Goal: Check status: Check status

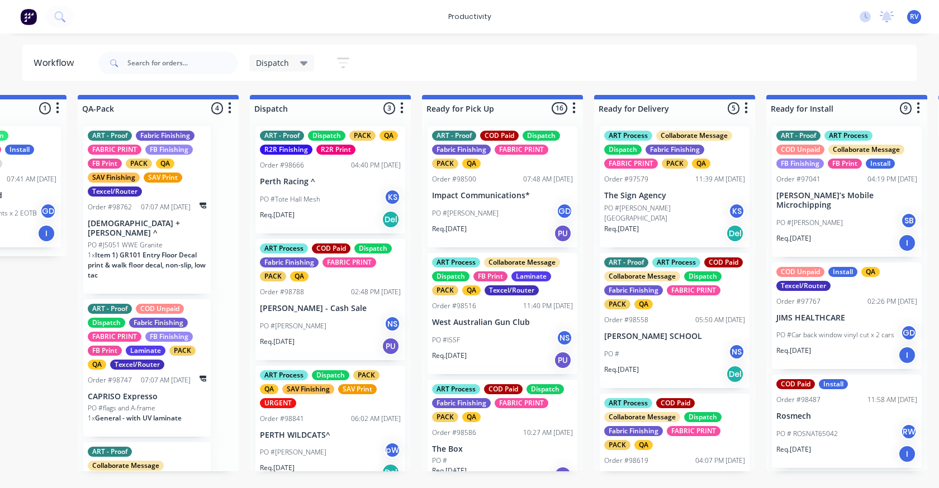
scroll to position [0, 692]
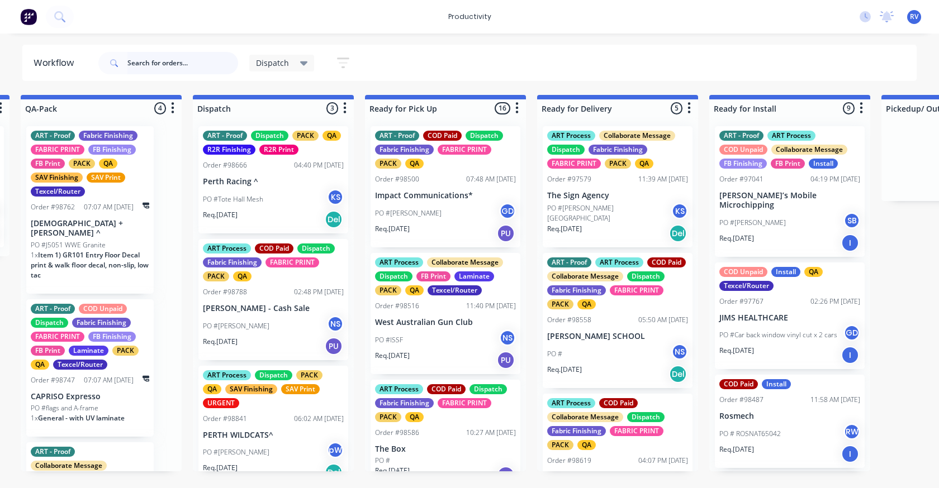
click at [145, 65] on input "text" at bounding box center [182, 63] width 111 height 22
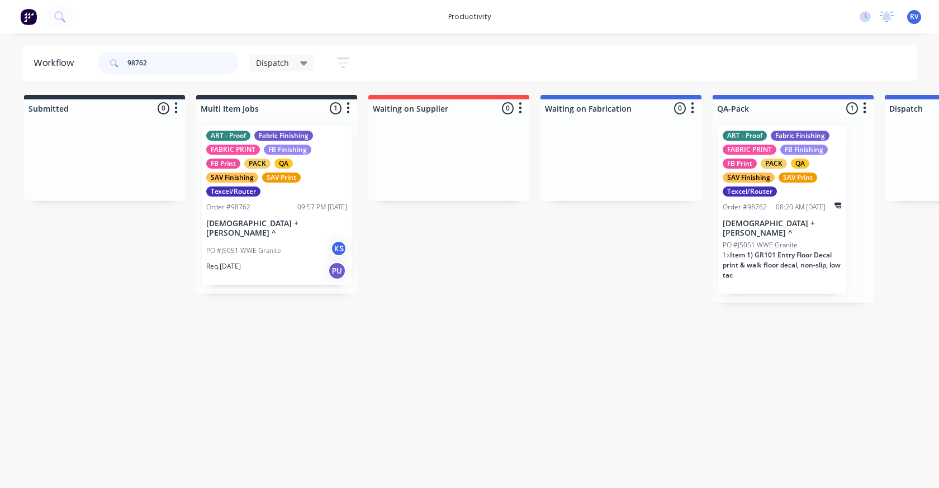
type input "98762"
click at [293, 240] on div "PO #J5051 WWE Granite KS" at bounding box center [276, 250] width 141 height 21
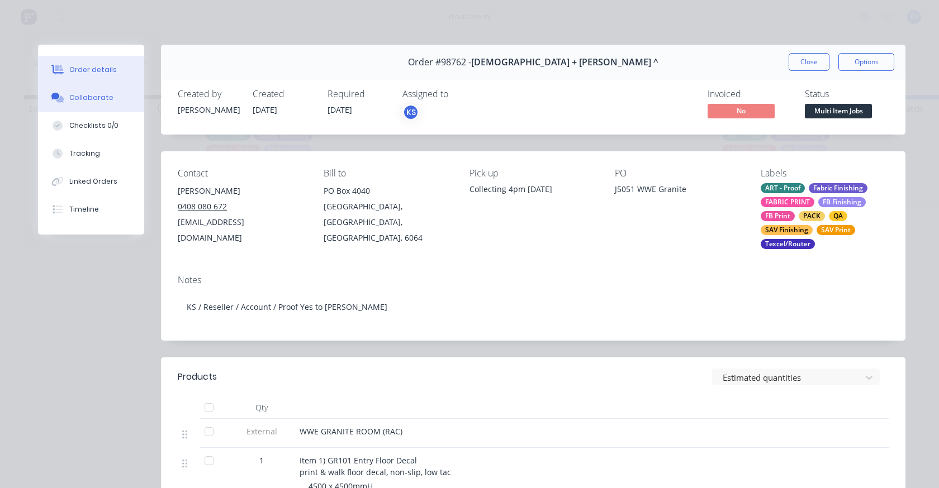
click at [87, 100] on div "Collaborate" at bounding box center [91, 98] width 44 height 10
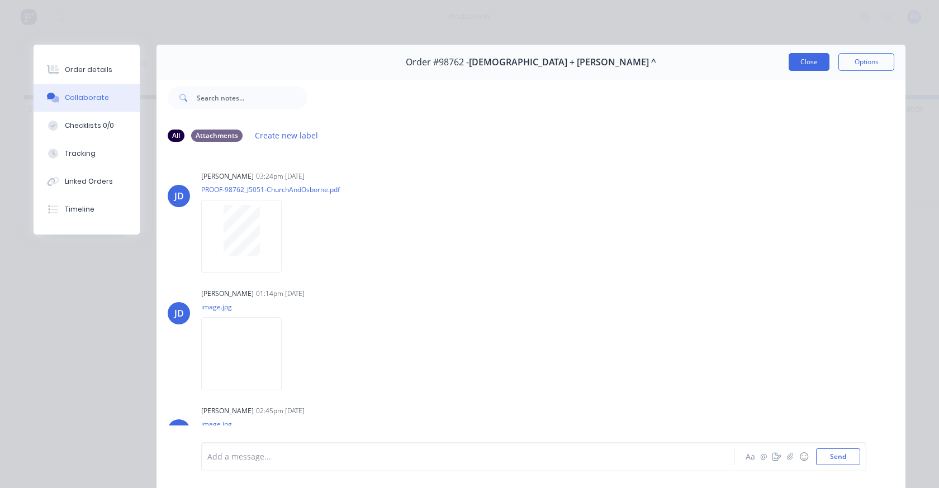
click at [796, 61] on button "Close" at bounding box center [809, 62] width 41 height 18
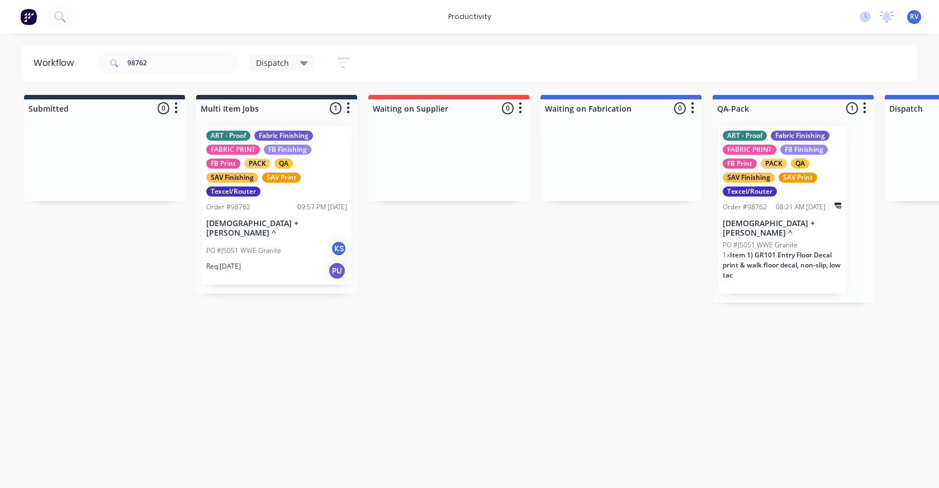
drag, startPoint x: 277, startPoint y: 64, endPoint x: 266, endPoint y: 72, distance: 13.6
click at [276, 64] on span "Dispatch" at bounding box center [272, 63] width 33 height 12
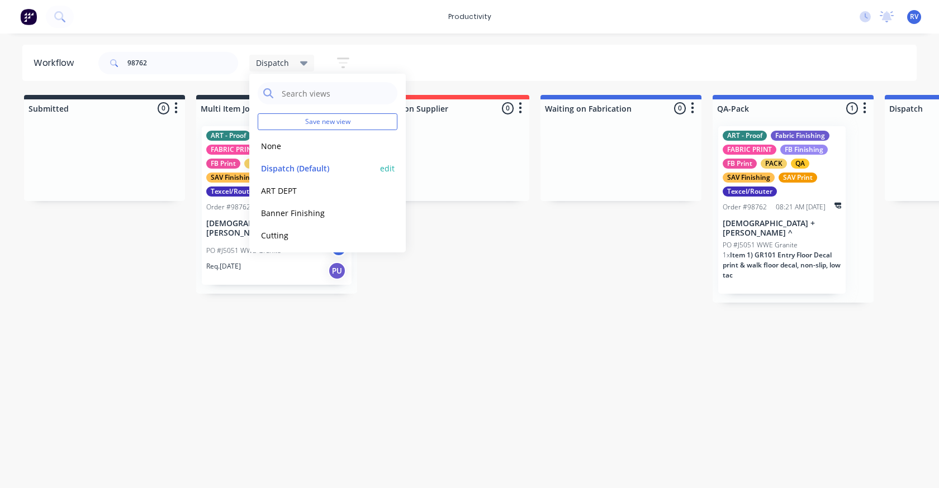
drag, startPoint x: 277, startPoint y: 178, endPoint x: 276, endPoint y: 172, distance: 6.7
click at [277, 177] on div "Dispatch (Default) edit" at bounding box center [328, 168] width 140 height 22
click at [276, 172] on button "Dispatch (Default)" at bounding box center [317, 168] width 119 height 13
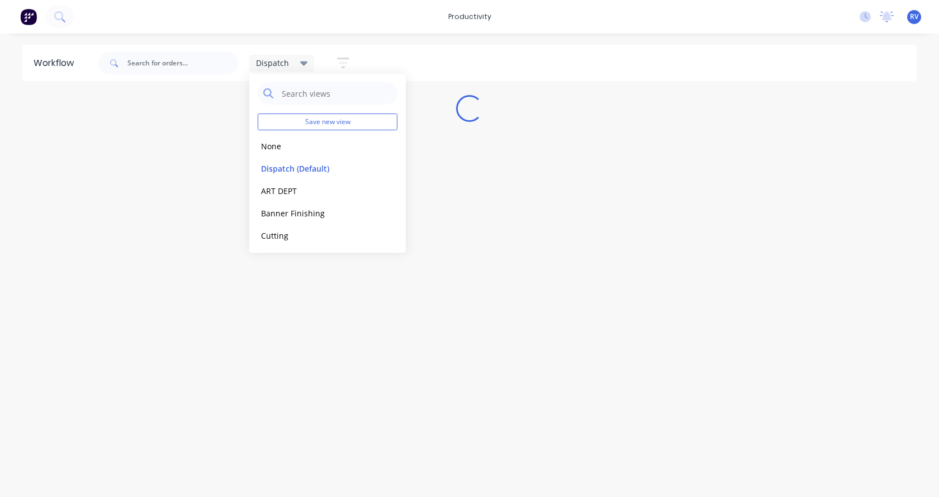
click at [220, 326] on div "Workflow Dispatch Save new view None edit Dispatch (Default) edit ART DEPT edit…" at bounding box center [469, 260] width 939 height 430
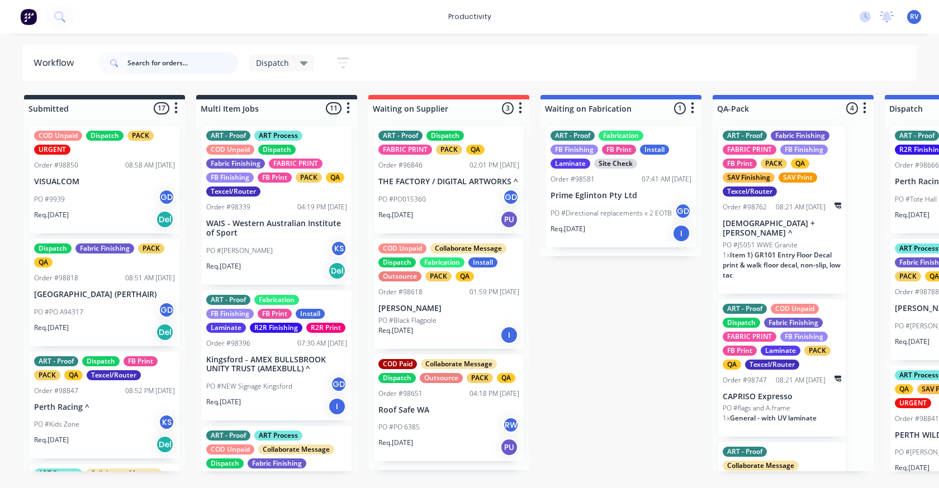
click at [172, 65] on input "text" at bounding box center [182, 63] width 111 height 22
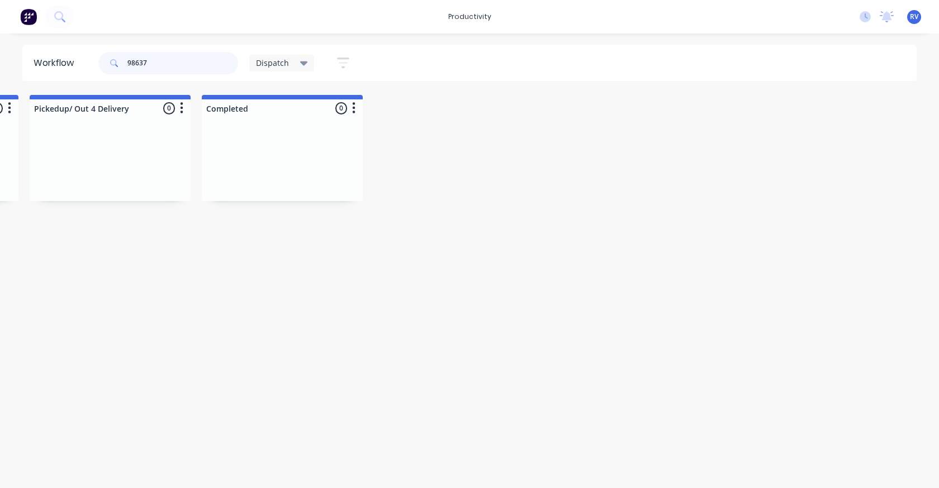
scroll to position [0, 1489]
type input "98637"
click at [262, 62] on span "Dispatch" at bounding box center [272, 63] width 33 height 12
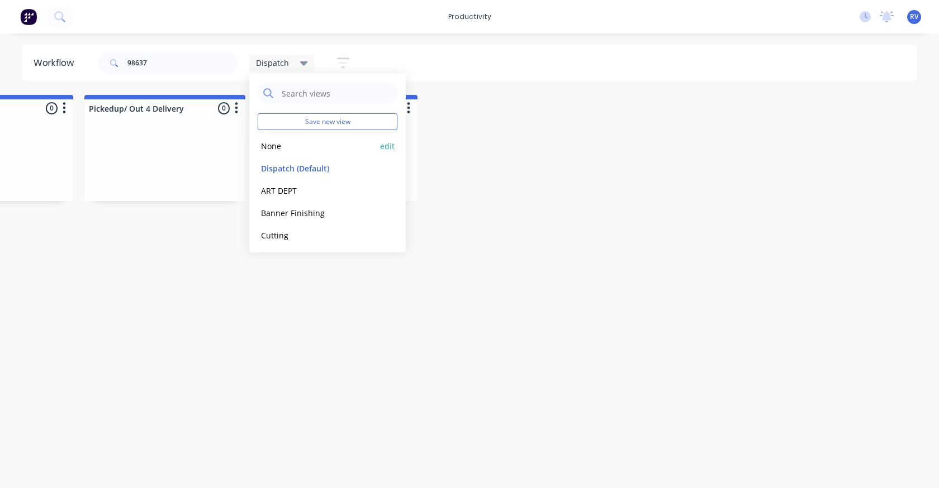
drag, startPoint x: 270, startPoint y: 145, endPoint x: 250, endPoint y: 127, distance: 27.3
click at [269, 142] on button "None" at bounding box center [317, 146] width 119 height 13
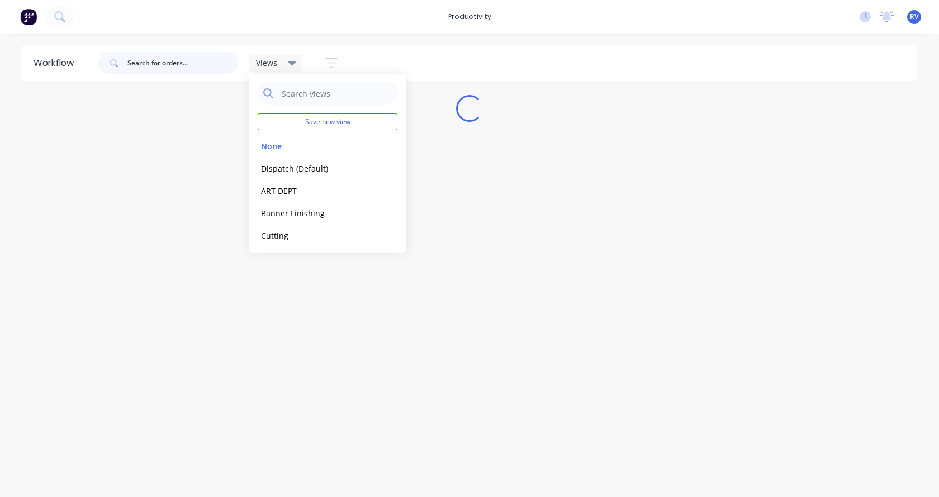
click at [161, 60] on input "text" at bounding box center [182, 63] width 111 height 22
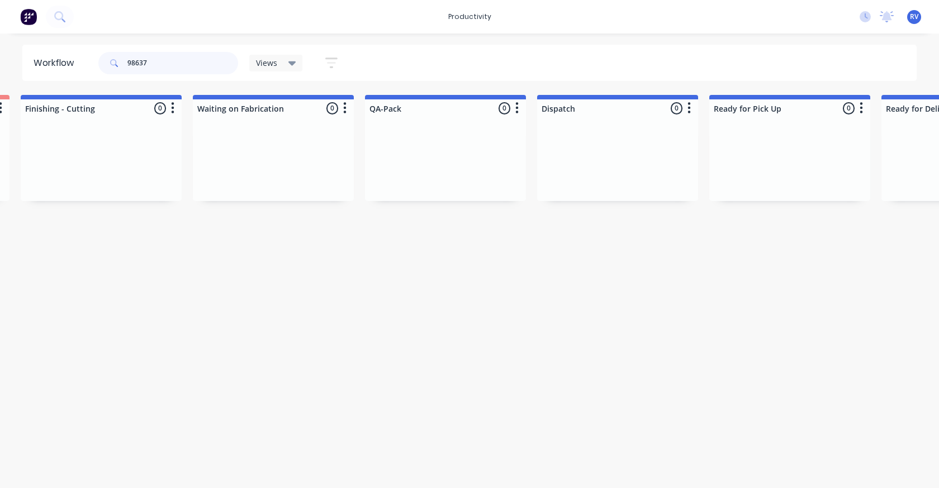
scroll to position [0, 2560]
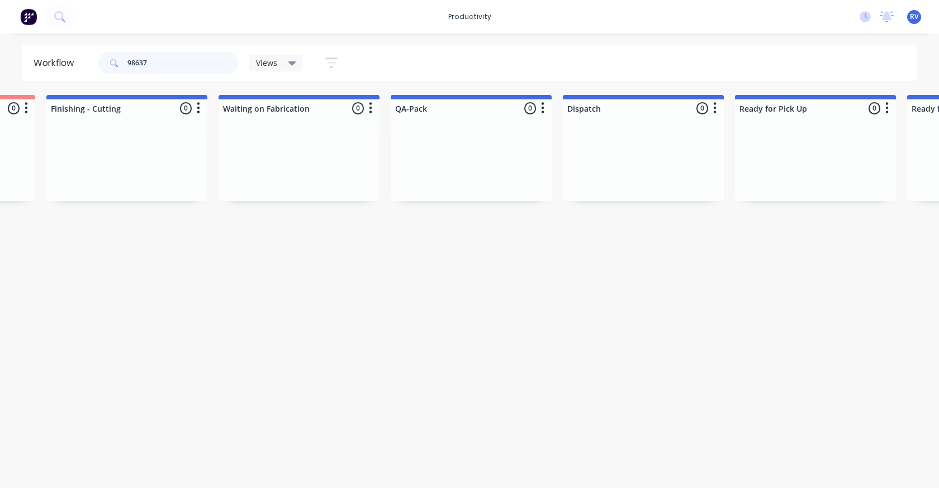
type input "98637"
click at [263, 65] on span "Views" at bounding box center [266, 63] width 21 height 12
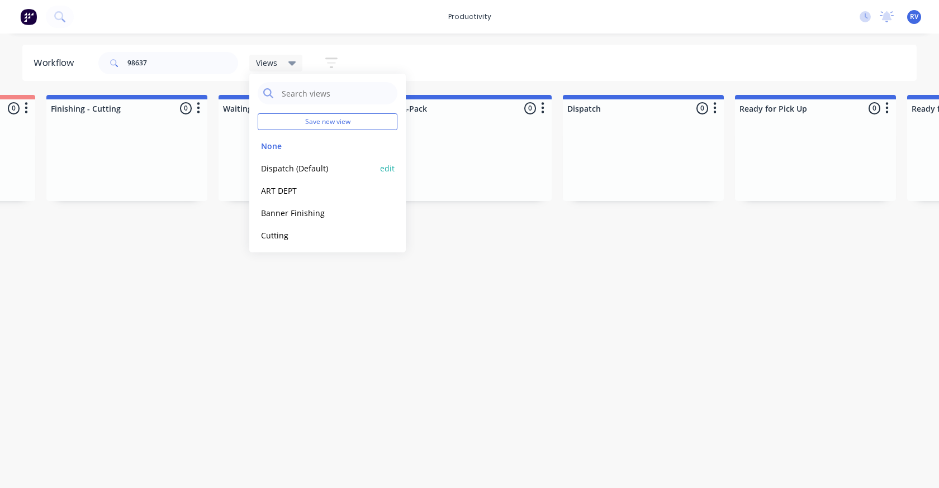
click at [273, 168] on button "Dispatch (Default)" at bounding box center [317, 168] width 119 height 13
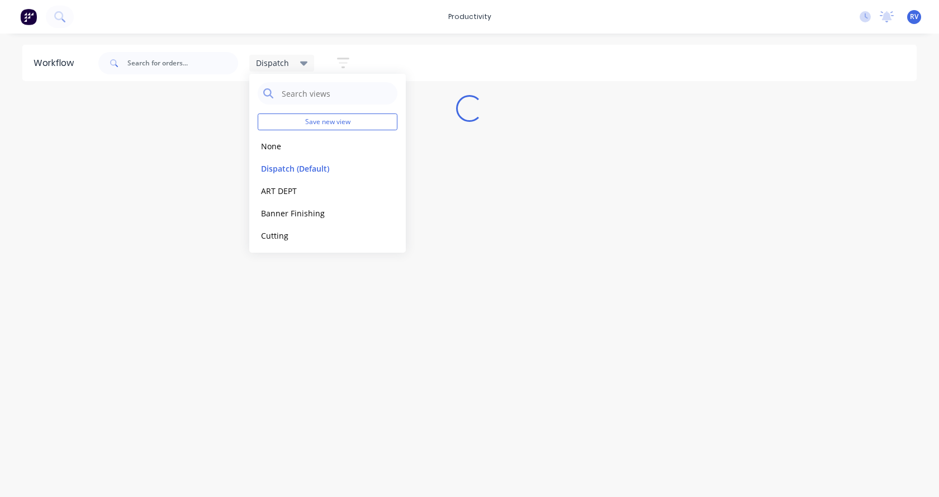
click at [214, 306] on div "Workflow Dispatch Save new view None edit Dispatch (Default) edit ART DEPT edit…" at bounding box center [469, 260] width 939 height 430
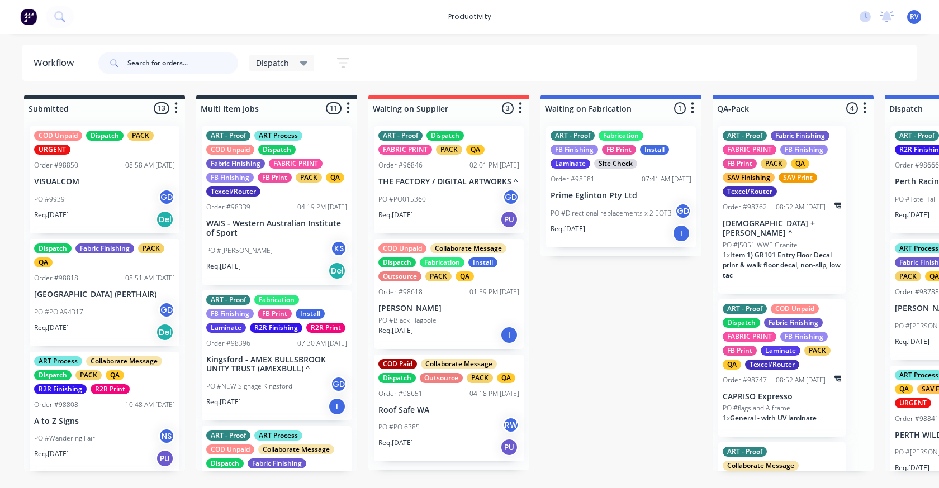
click at [182, 64] on input "text" at bounding box center [182, 63] width 111 height 22
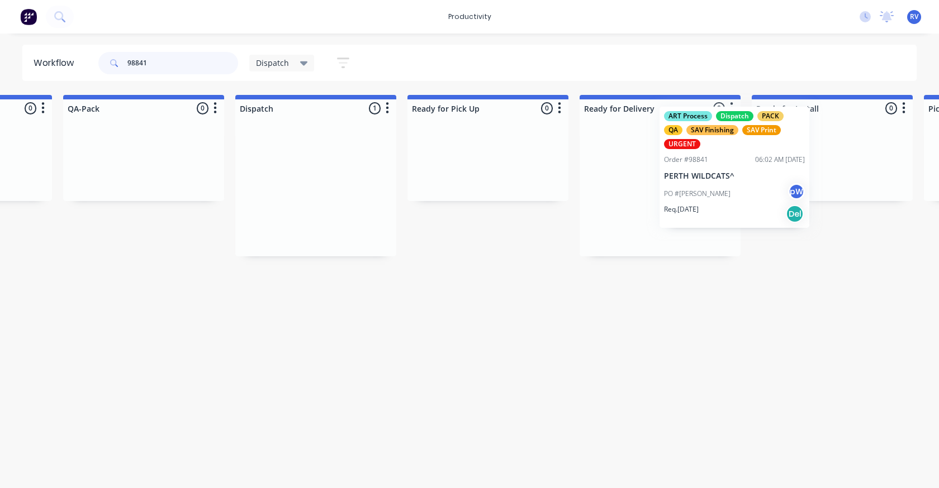
scroll to position [0, 654]
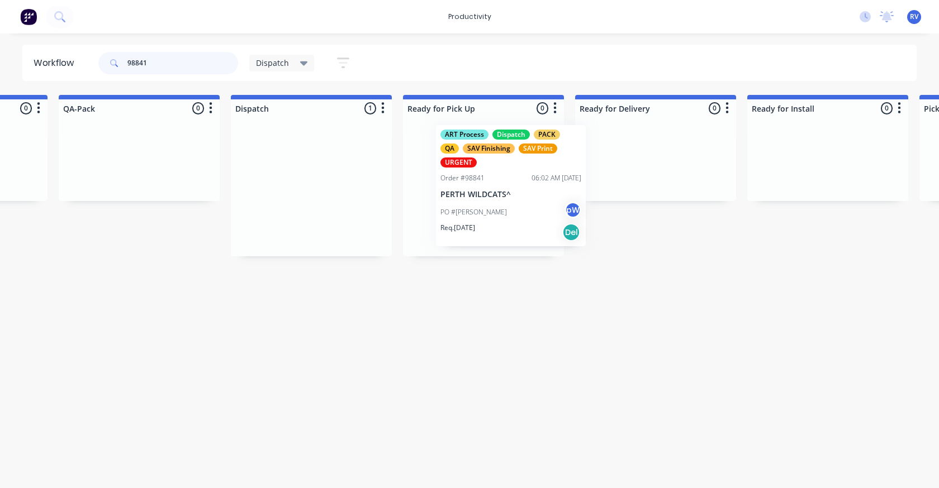
drag, startPoint x: 319, startPoint y: 184, endPoint x: 478, endPoint y: 186, distance: 159.3
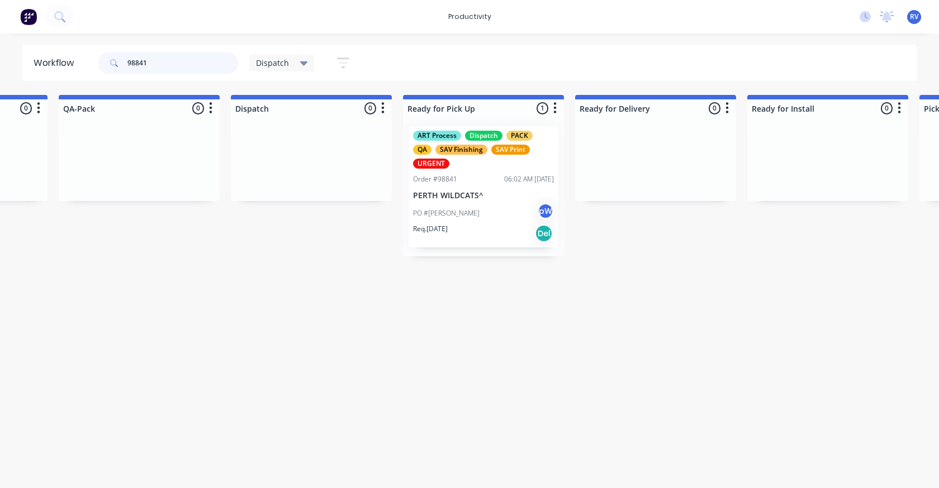
type input "98841"
click at [263, 68] on span "Dispatch" at bounding box center [272, 63] width 33 height 12
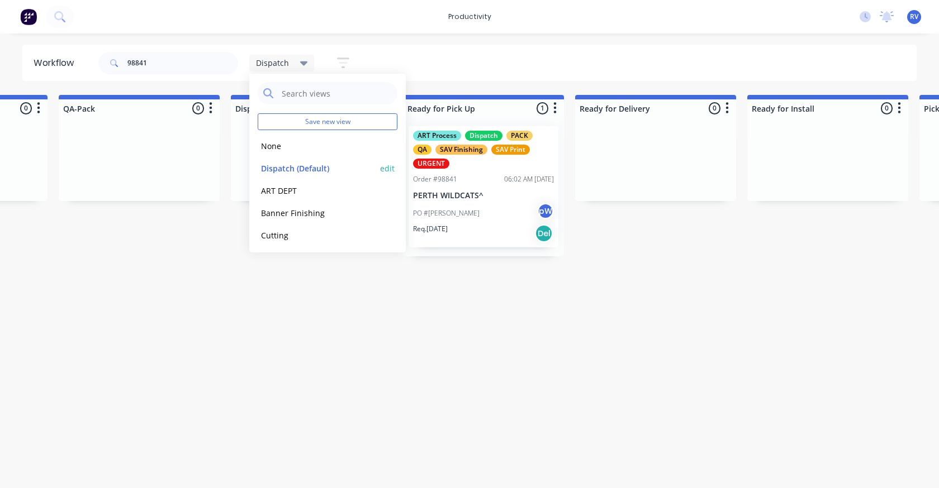
click at [288, 169] on button "Dispatch (Default)" at bounding box center [317, 168] width 119 height 13
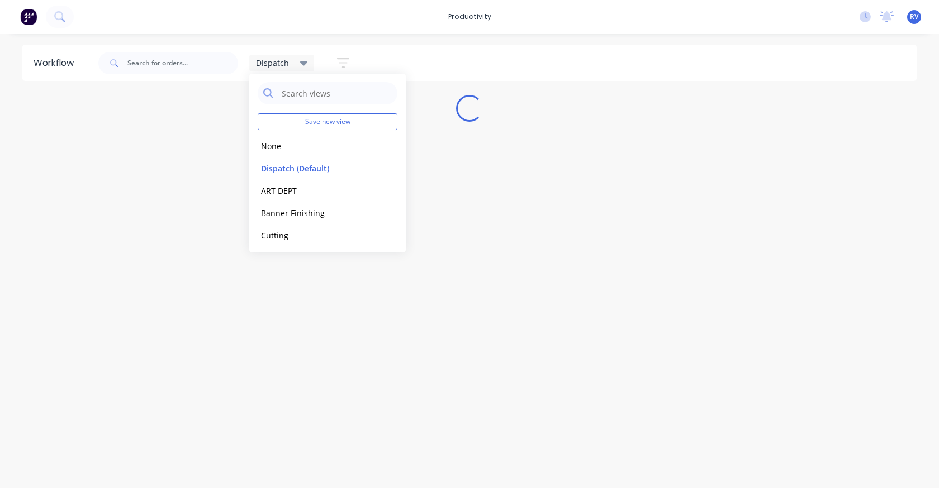
scroll to position [0, 0]
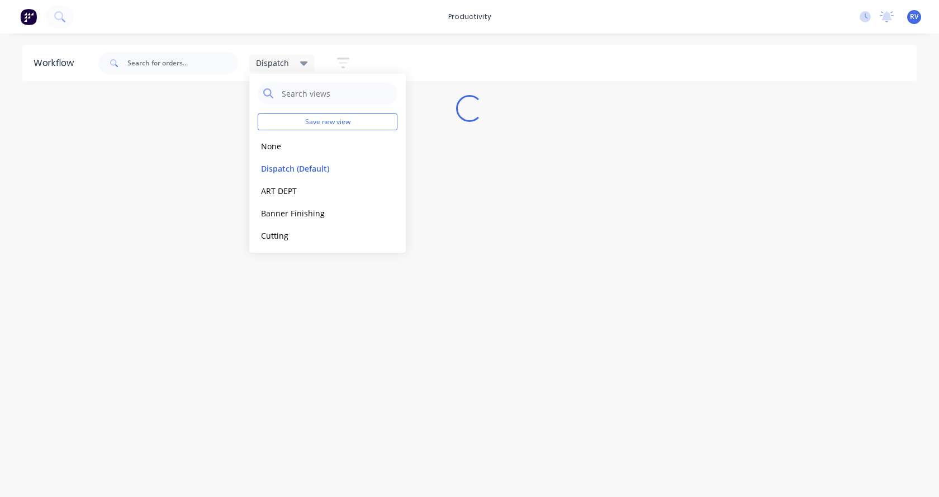
click at [284, 354] on div "Workflow Dispatch Save new view None edit Dispatch (Default) edit ART DEPT edit…" at bounding box center [469, 260] width 939 height 430
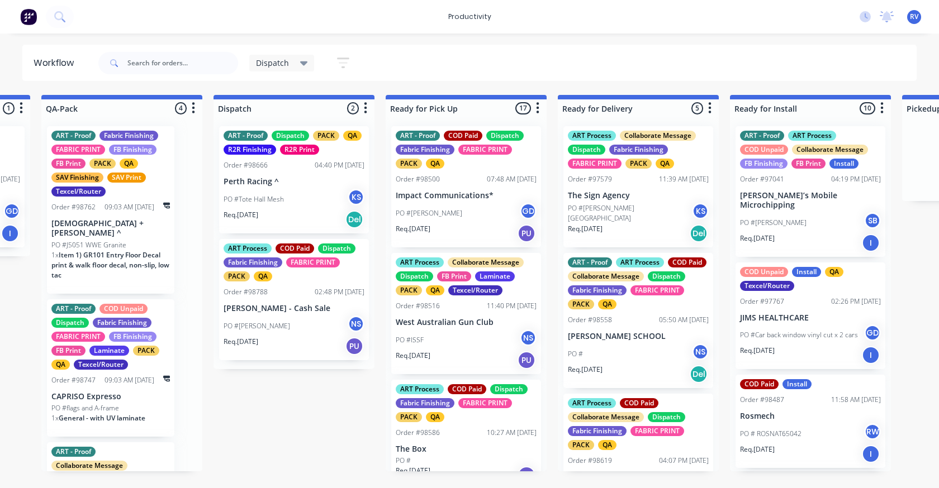
scroll to position [0, 676]
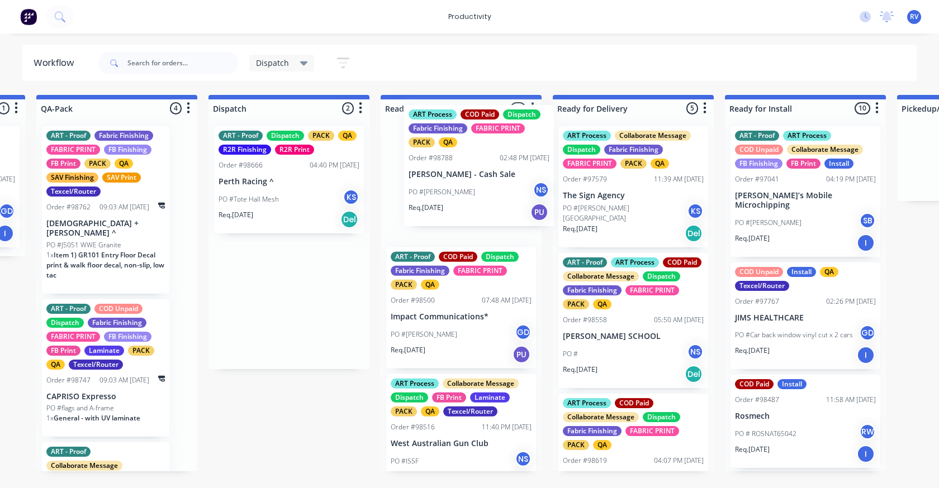
drag, startPoint x: 273, startPoint y: 306, endPoint x: 452, endPoint y: 184, distance: 216.9
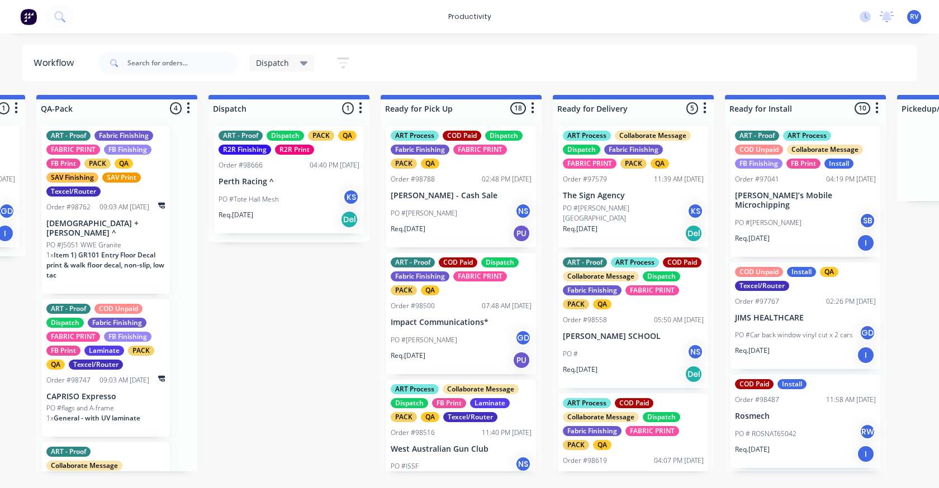
click at [303, 181] on p "Perth Racing ^" at bounding box center [289, 182] width 141 height 10
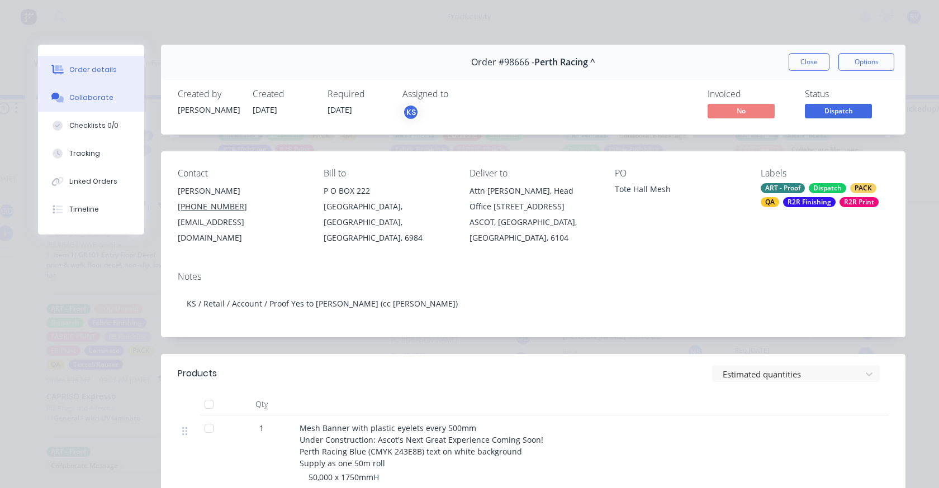
click at [106, 96] on button "Collaborate" at bounding box center [91, 98] width 106 height 28
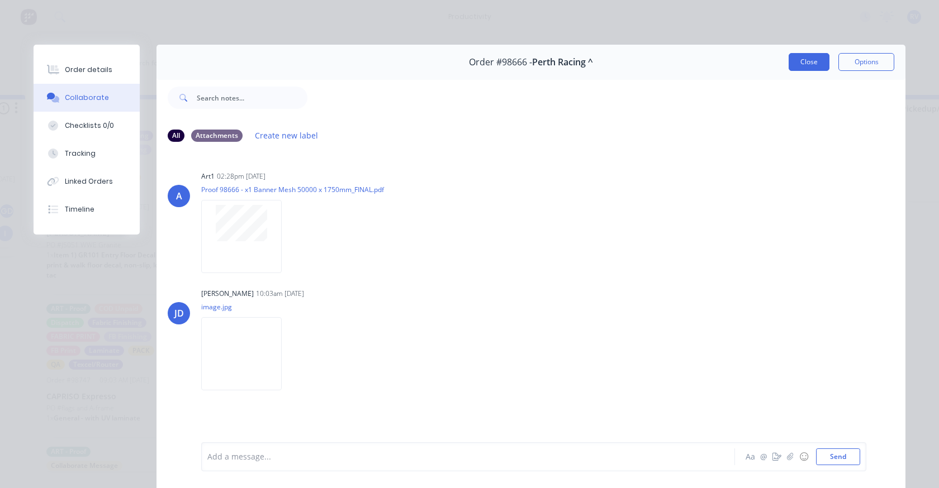
click at [815, 56] on button "Close" at bounding box center [809, 62] width 41 height 18
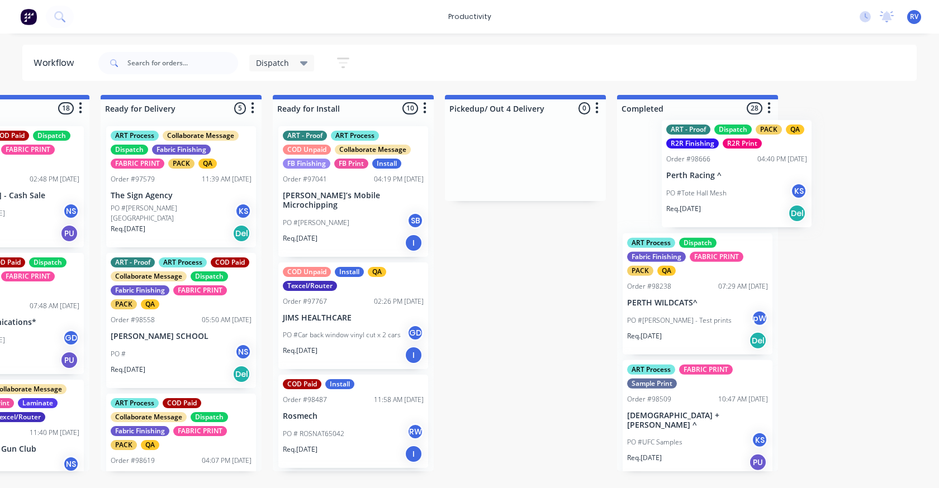
scroll to position [0, 1149]
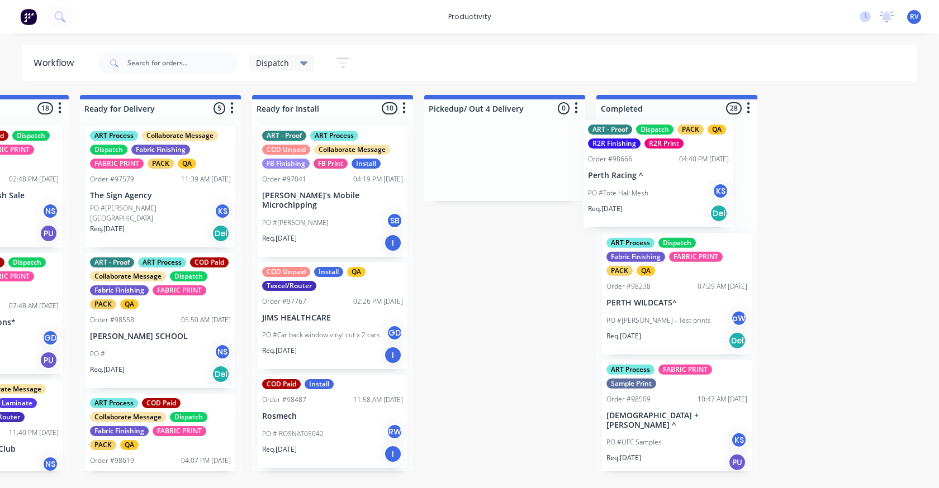
drag, startPoint x: 260, startPoint y: 169, endPoint x: 638, endPoint y: 154, distance: 378.1
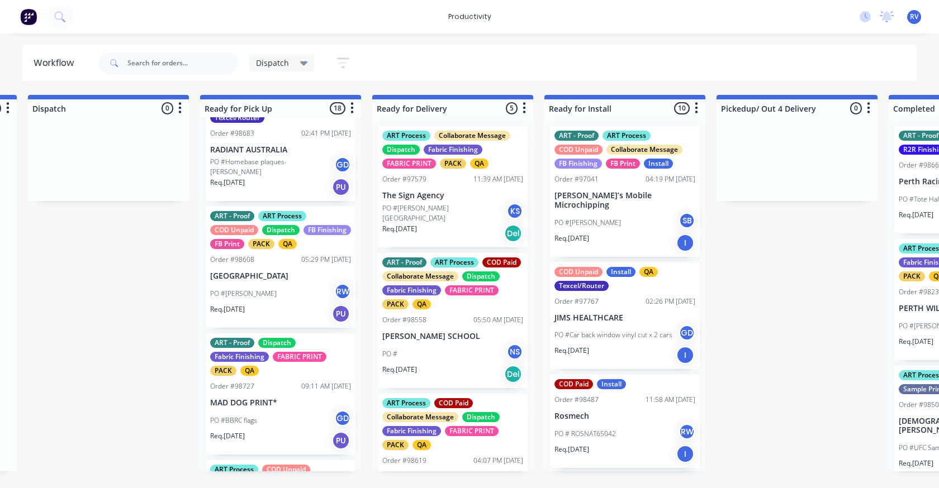
scroll to position [0, 549]
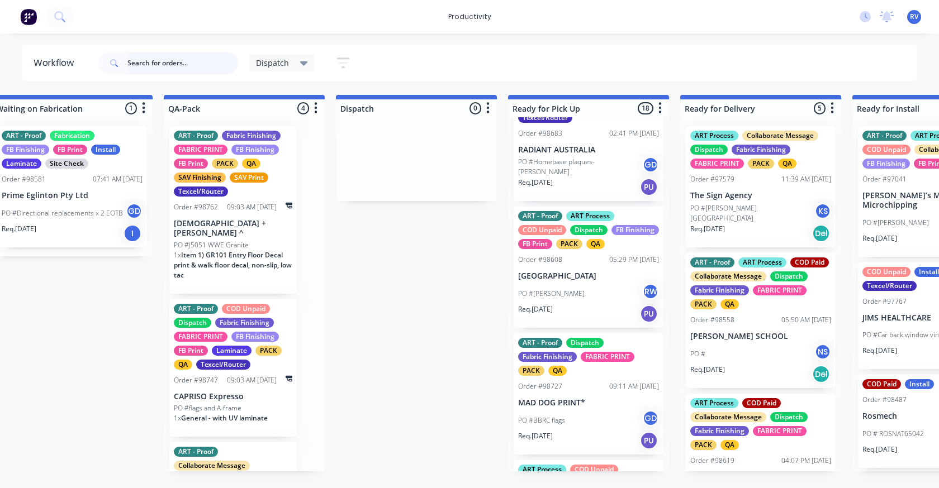
click at [153, 70] on input "text" at bounding box center [182, 63] width 111 height 22
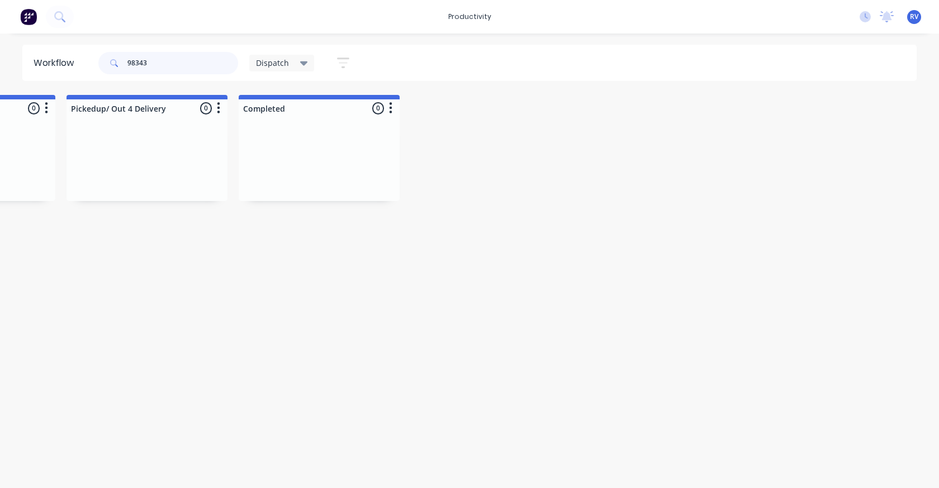
scroll to position [0, 1225]
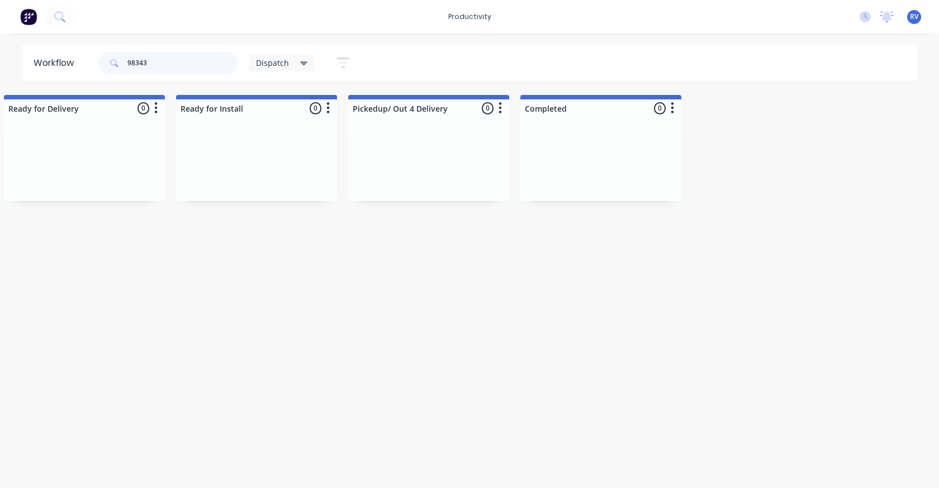
type input "98343"
click at [266, 68] on span "Dispatch" at bounding box center [272, 63] width 33 height 12
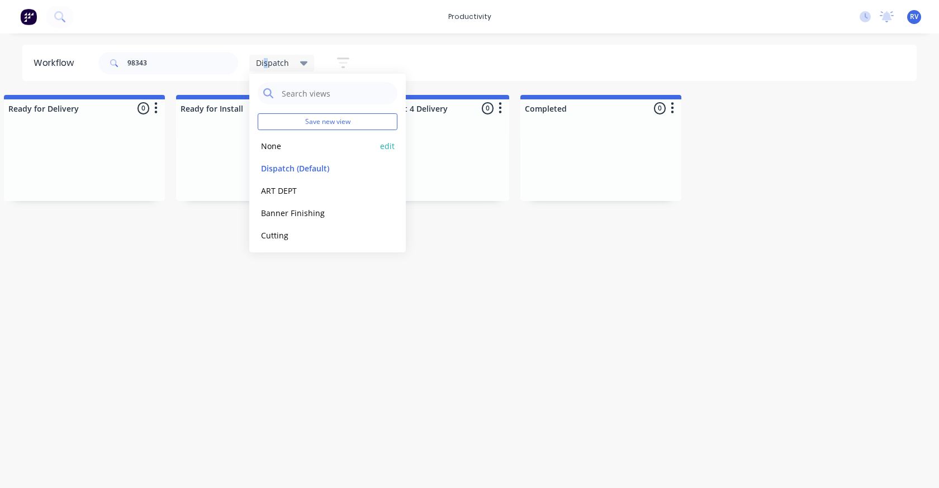
click at [274, 148] on button "None" at bounding box center [317, 146] width 119 height 13
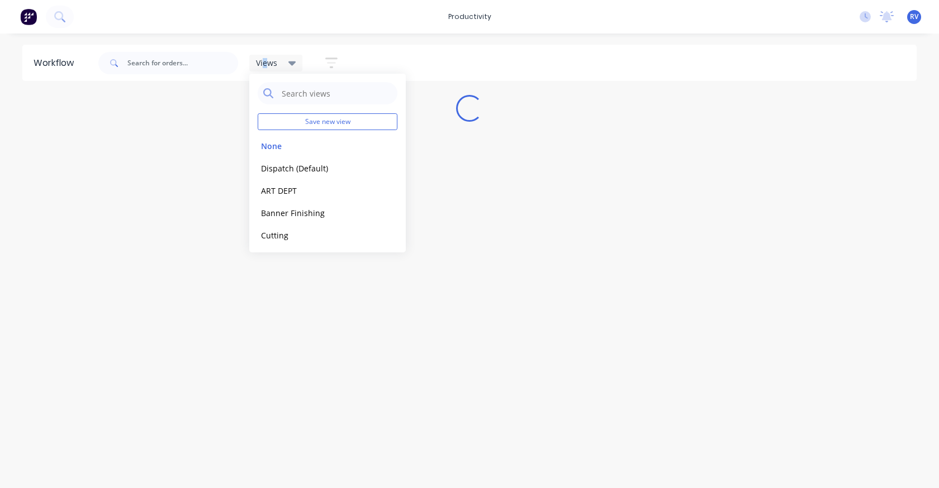
scroll to position [0, 0]
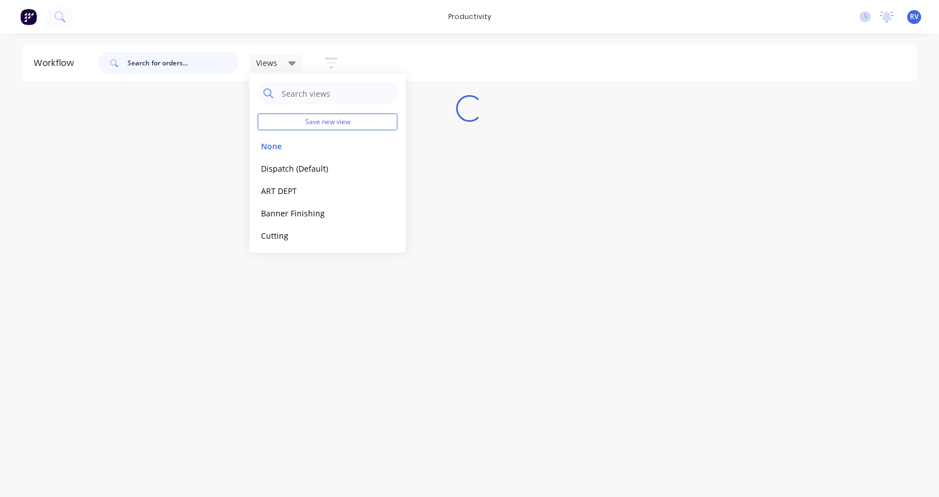
click at [166, 67] on input "text" at bounding box center [182, 63] width 111 height 22
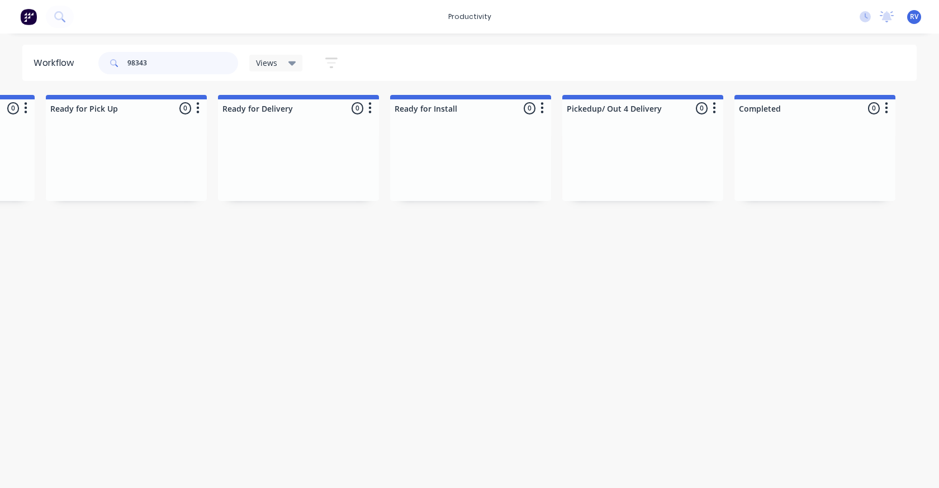
scroll to position [0, 3356]
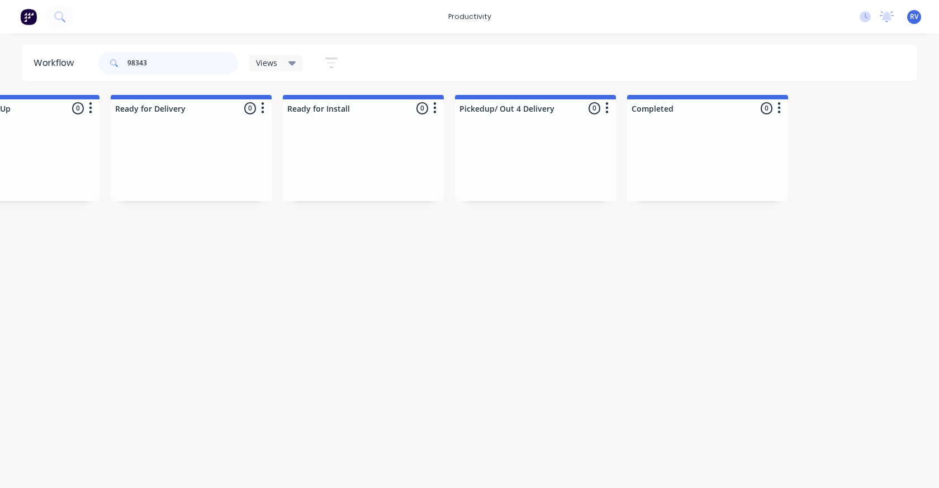
type input "98343"
click at [260, 65] on span "Views" at bounding box center [266, 63] width 21 height 12
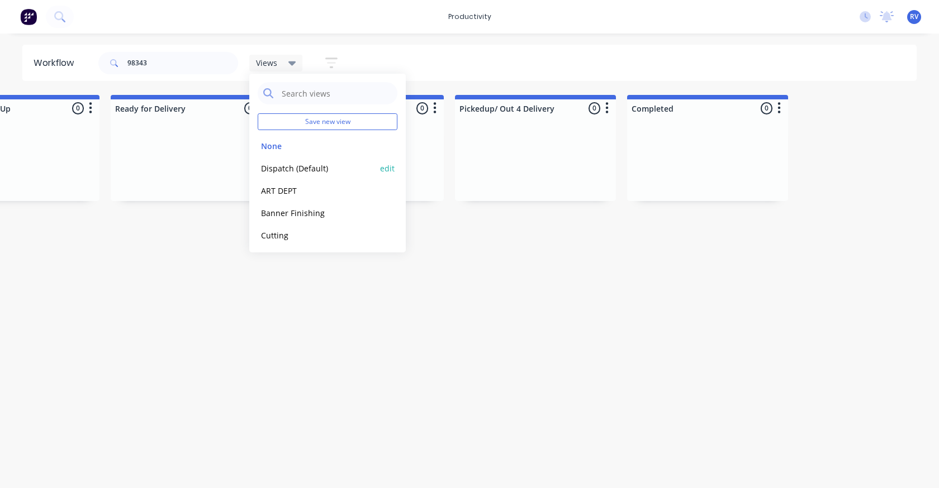
click at [277, 165] on button "Dispatch (Default)" at bounding box center [317, 168] width 119 height 13
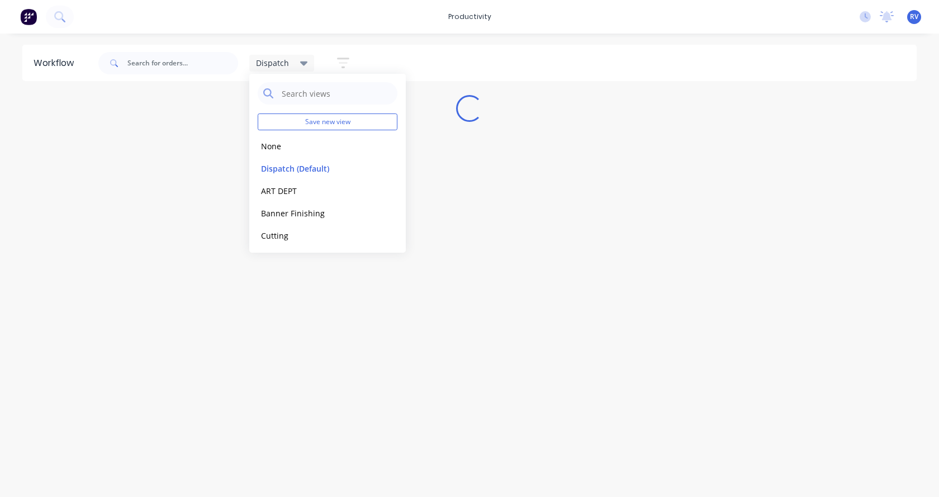
click at [276, 284] on div "Workflow Dispatch Save new view None edit Dispatch (Default) edit ART DEPT edit…" at bounding box center [469, 260] width 939 height 430
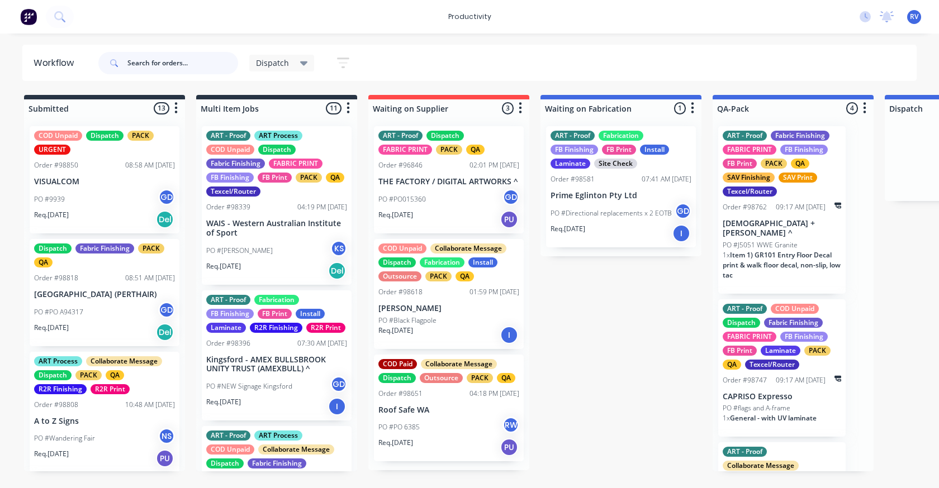
click at [148, 63] on input "text" at bounding box center [182, 63] width 111 height 22
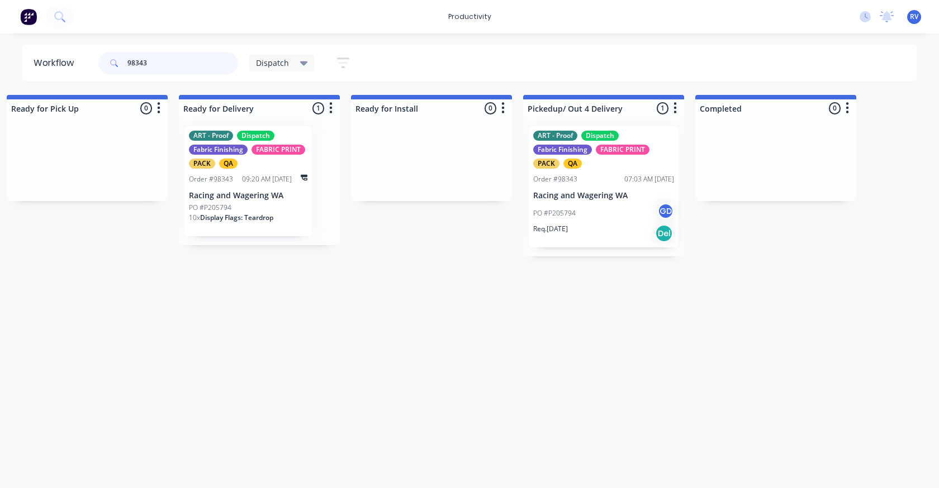
scroll to position [0, 1050]
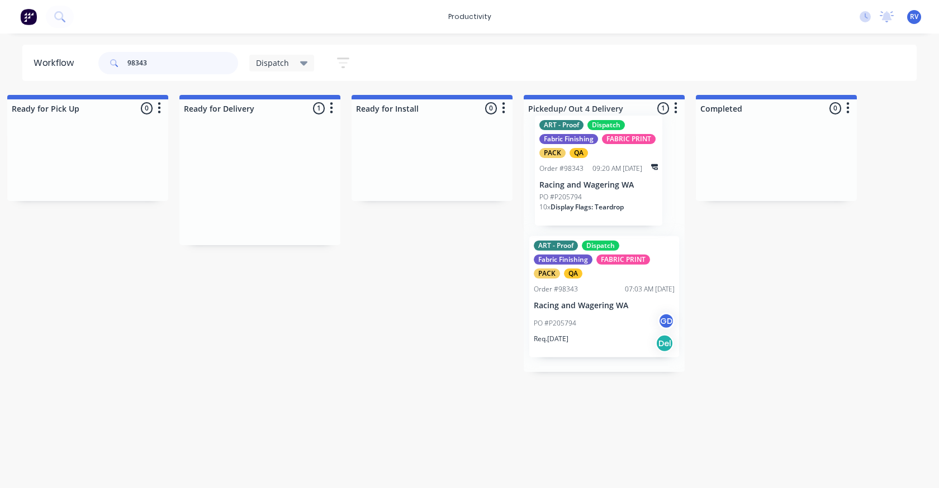
drag, startPoint x: 224, startPoint y: 187, endPoint x: 580, endPoint y: 175, distance: 355.6
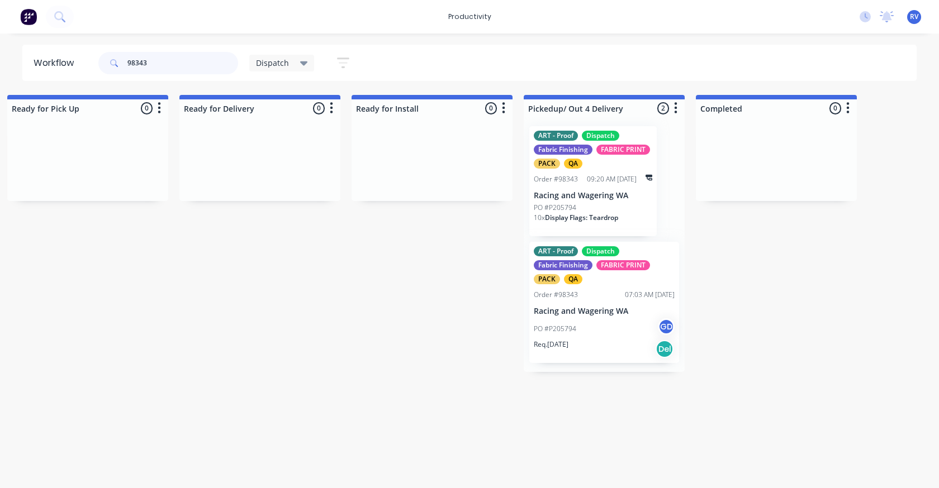
type input "98343"
click at [579, 175] on div "Order #98343 09:20 AM 09/10/25" at bounding box center [593, 179] width 118 height 10
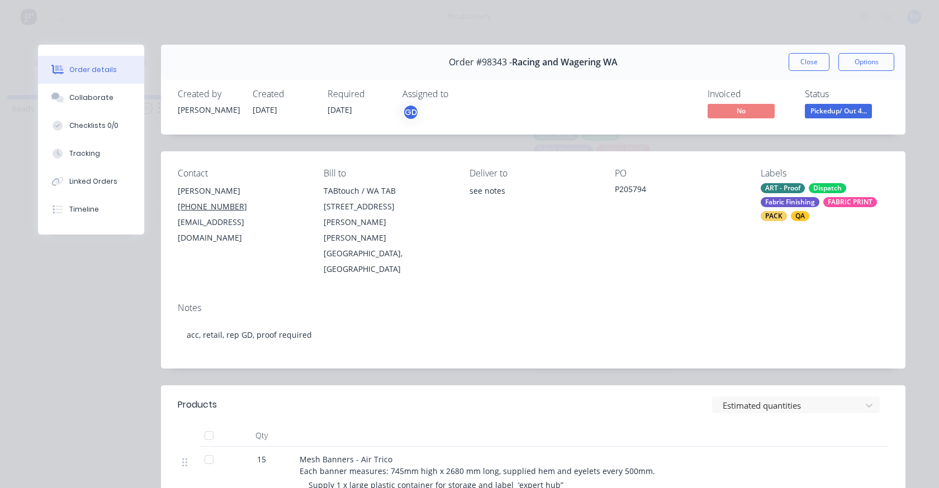
drag, startPoint x: 86, startPoint y: 156, endPoint x: 153, endPoint y: 158, distance: 67.6
click at [86, 155] on div "Tracking" at bounding box center [84, 154] width 31 height 10
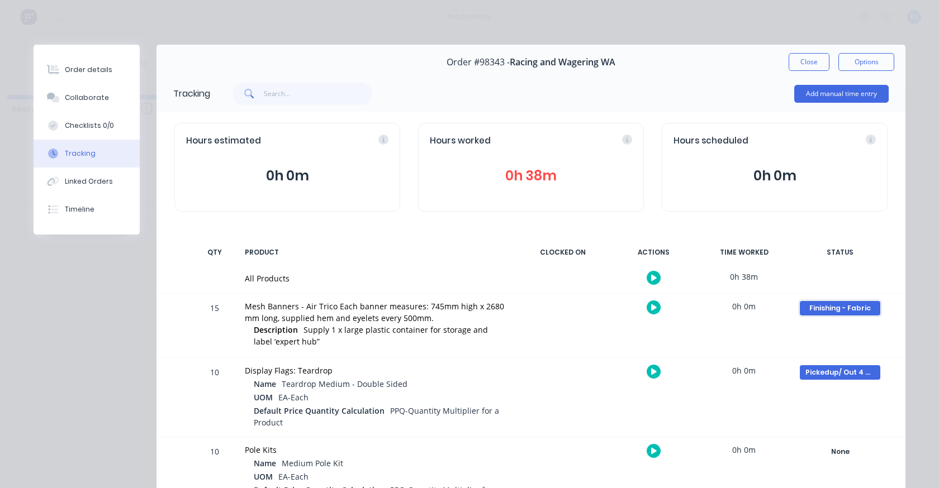
click at [819, 306] on div "Finishing - Fabric" at bounding box center [840, 308] width 80 height 15
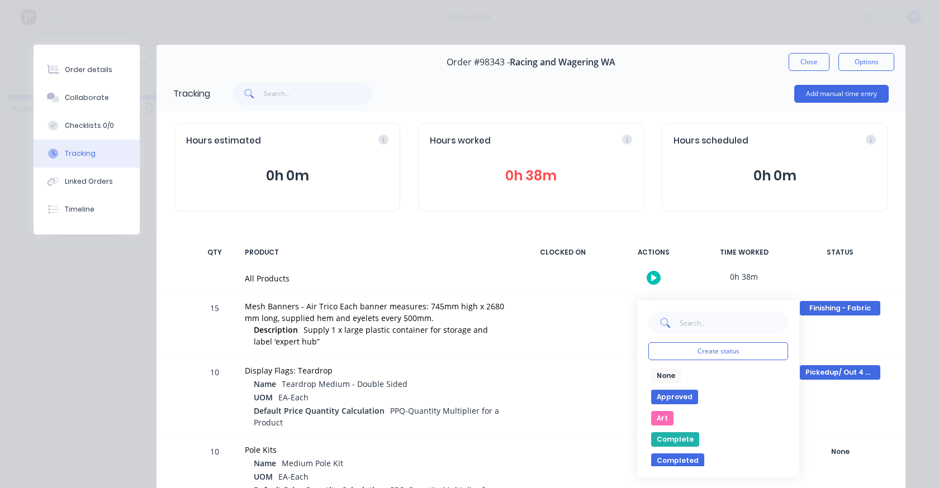
click at [660, 372] on button "None" at bounding box center [666, 376] width 30 height 15
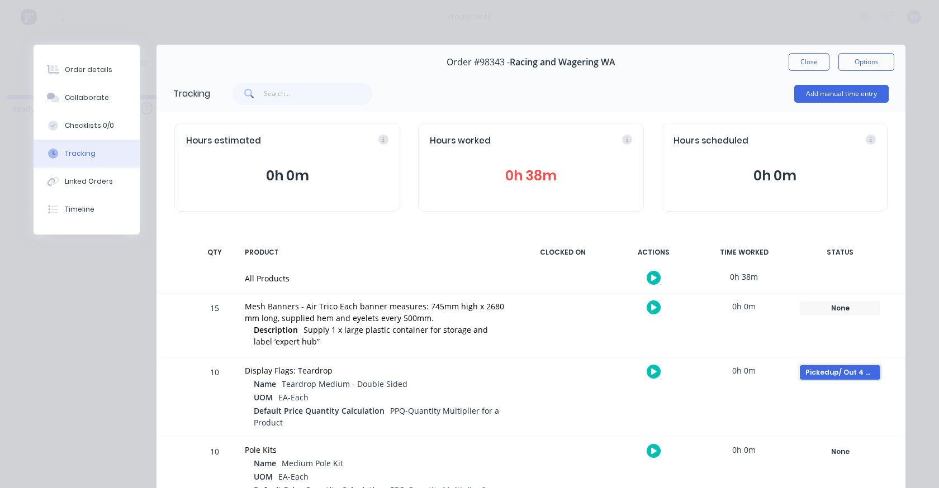
click at [813, 373] on div "Pickedup/ Out 4 Delivery" at bounding box center [840, 372] width 80 height 15
click at [660, 442] on button "None" at bounding box center [666, 440] width 30 height 15
click at [784, 67] on div "Order #98343 - Racing and Wagering WA Close Options" at bounding box center [530, 62] width 749 height 35
click at [789, 64] on button "Close" at bounding box center [809, 62] width 41 height 18
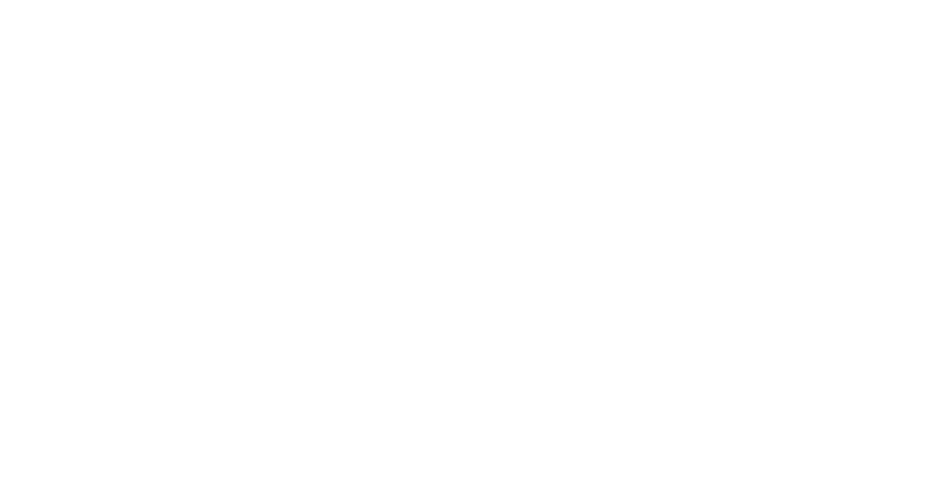
scroll to position [0, 0]
click at [168, 61] on input "text" at bounding box center [182, 63] width 111 height 22
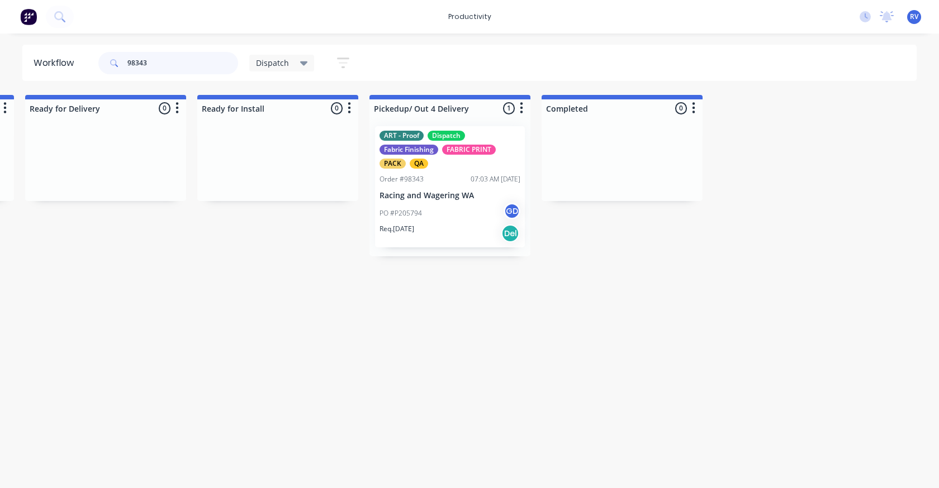
scroll to position [0, 1455]
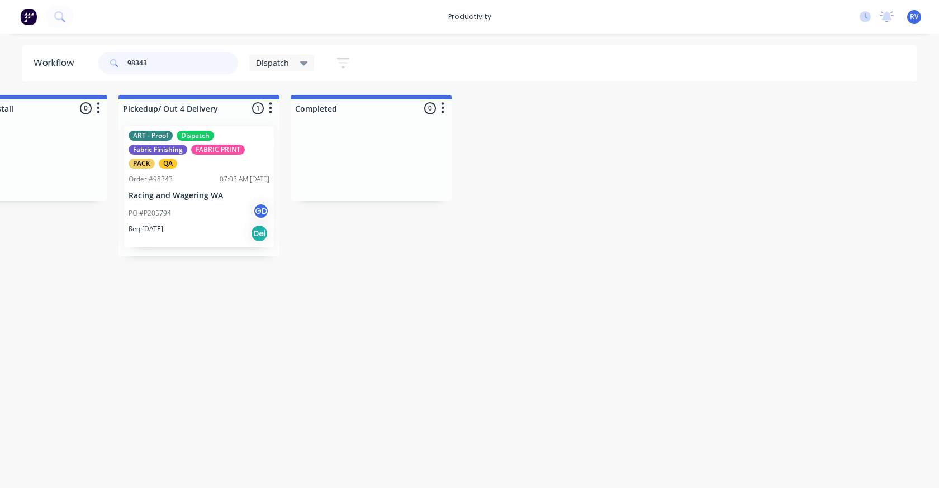
type input "98343"
click at [276, 63] on span "Dispatch" at bounding box center [272, 63] width 33 height 12
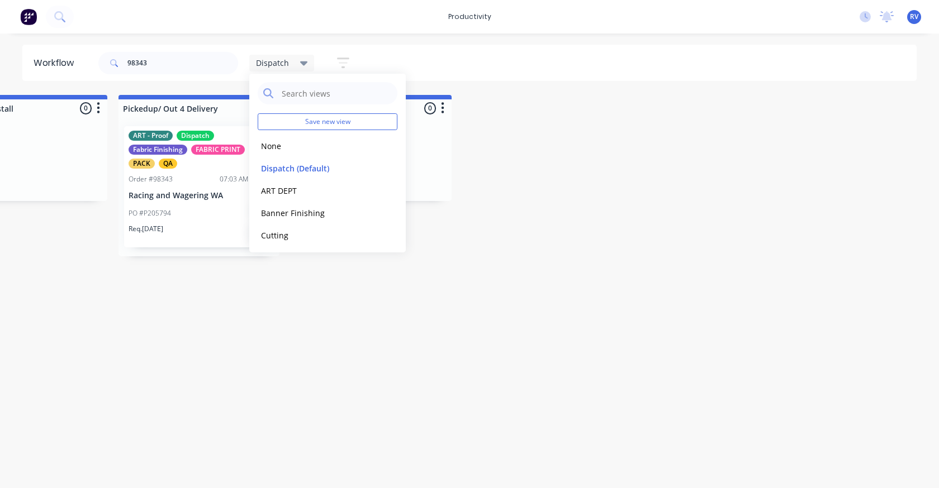
drag, startPoint x: 287, startPoint y: 169, endPoint x: 267, endPoint y: 316, distance: 148.4
click at [288, 169] on button "Dispatch (Default)" at bounding box center [317, 168] width 119 height 13
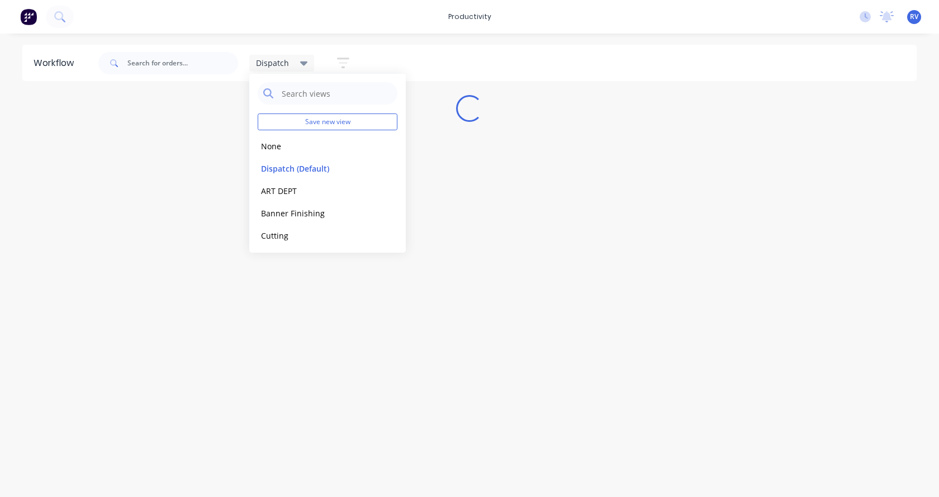
drag, startPoint x: 262, startPoint y: 366, endPoint x: 258, endPoint y: 356, distance: 10.6
click at [262, 365] on div "Workflow Dispatch Save new view None edit Dispatch (Default) edit ART DEPT edit…" at bounding box center [469, 260] width 939 height 430
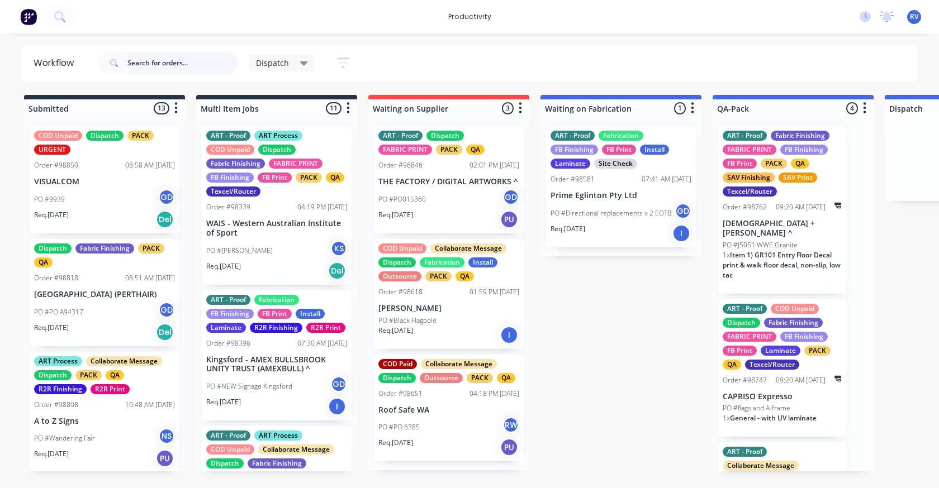
click at [144, 63] on input "text" at bounding box center [182, 63] width 111 height 22
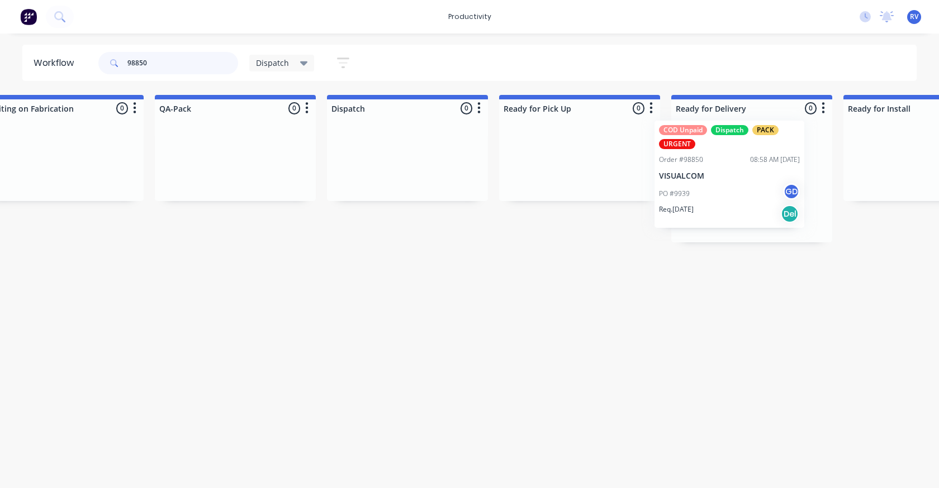
drag, startPoint x: 154, startPoint y: 180, endPoint x: 699, endPoint y: 172, distance: 545.5
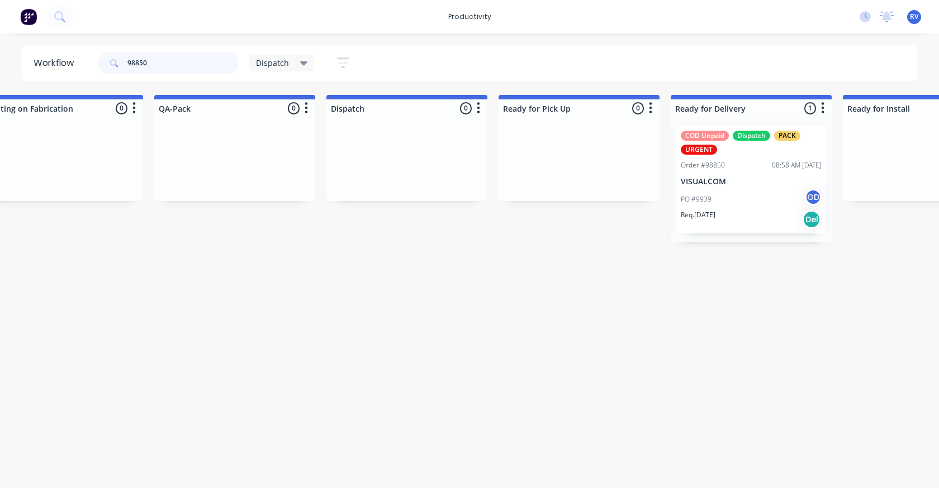
type input "98850"
click at [268, 66] on span "Dispatch" at bounding box center [272, 63] width 33 height 12
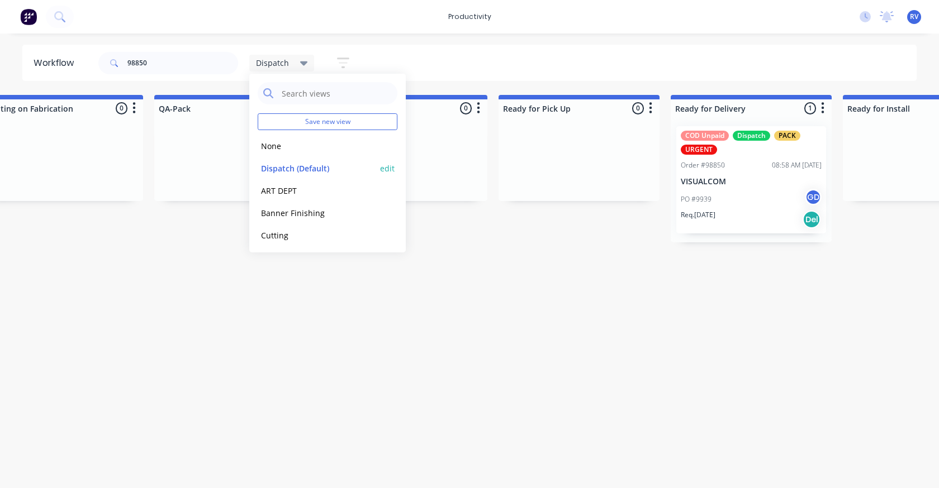
click at [286, 163] on button "Dispatch (Default)" at bounding box center [317, 168] width 119 height 13
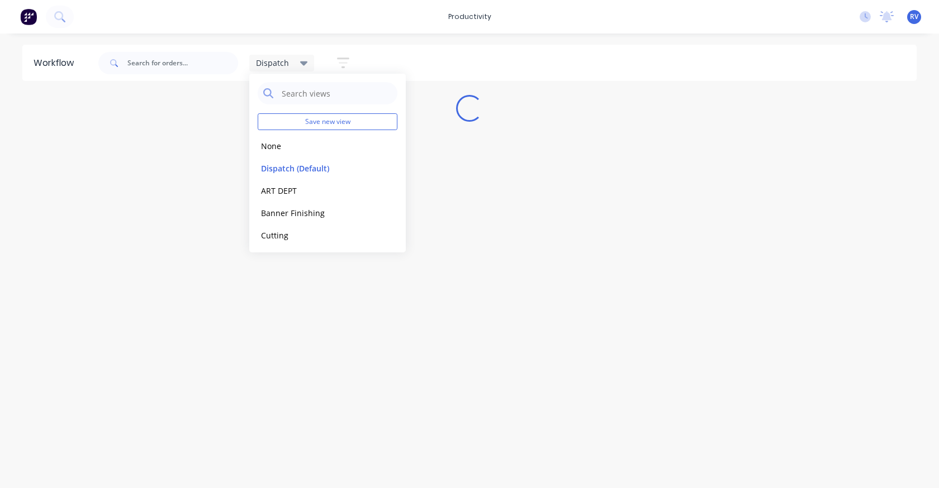
scroll to position [0, 0]
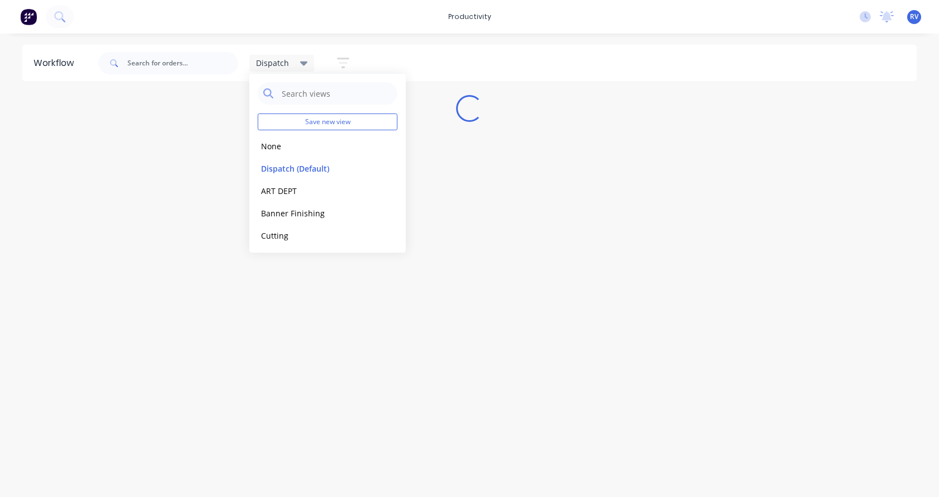
click at [291, 270] on div "Workflow Dispatch Save new view None edit Dispatch (Default) edit ART DEPT edit…" at bounding box center [469, 260] width 939 height 430
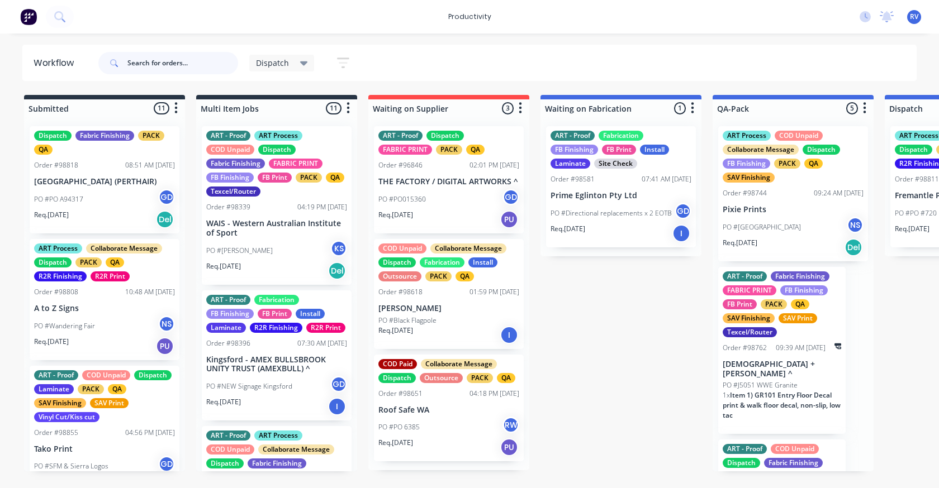
click at [190, 68] on input "text" at bounding box center [182, 63] width 111 height 22
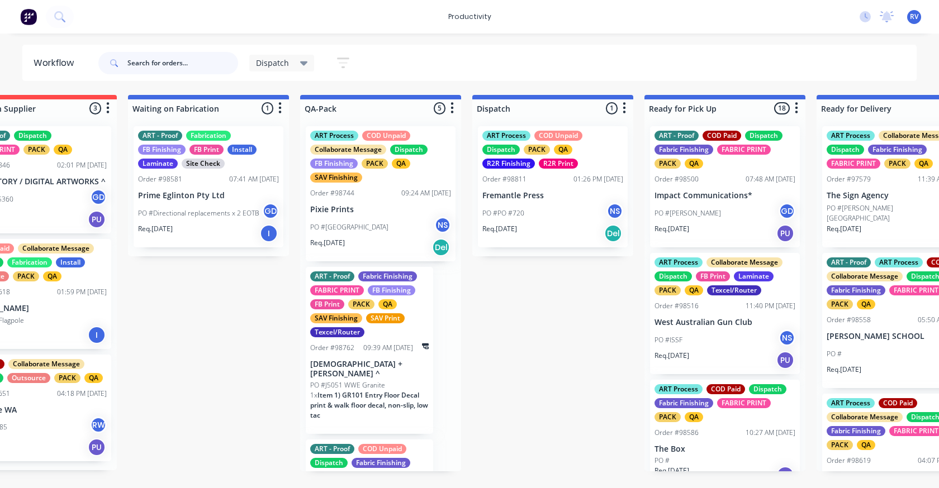
scroll to position [0, 449]
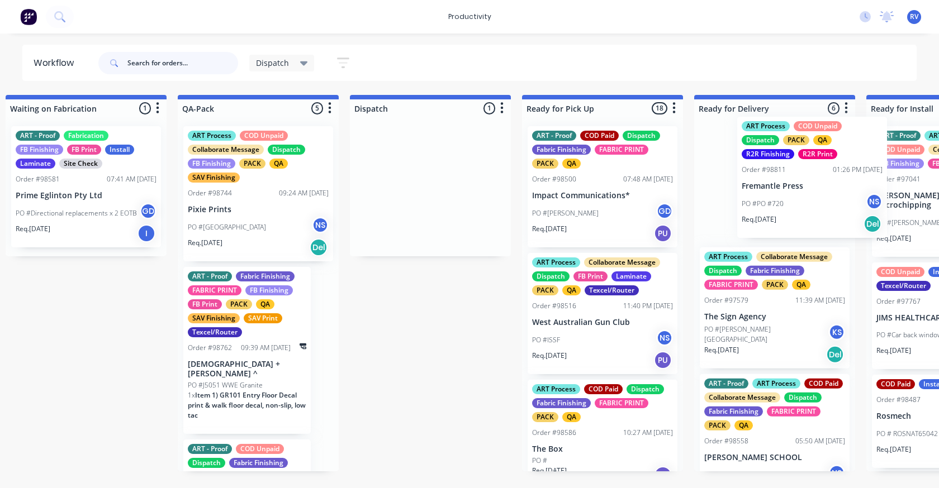
drag, startPoint x: 505, startPoint y: 152, endPoint x: 807, endPoint y: 143, distance: 302.5
